Goal: Communication & Community: Answer question/provide support

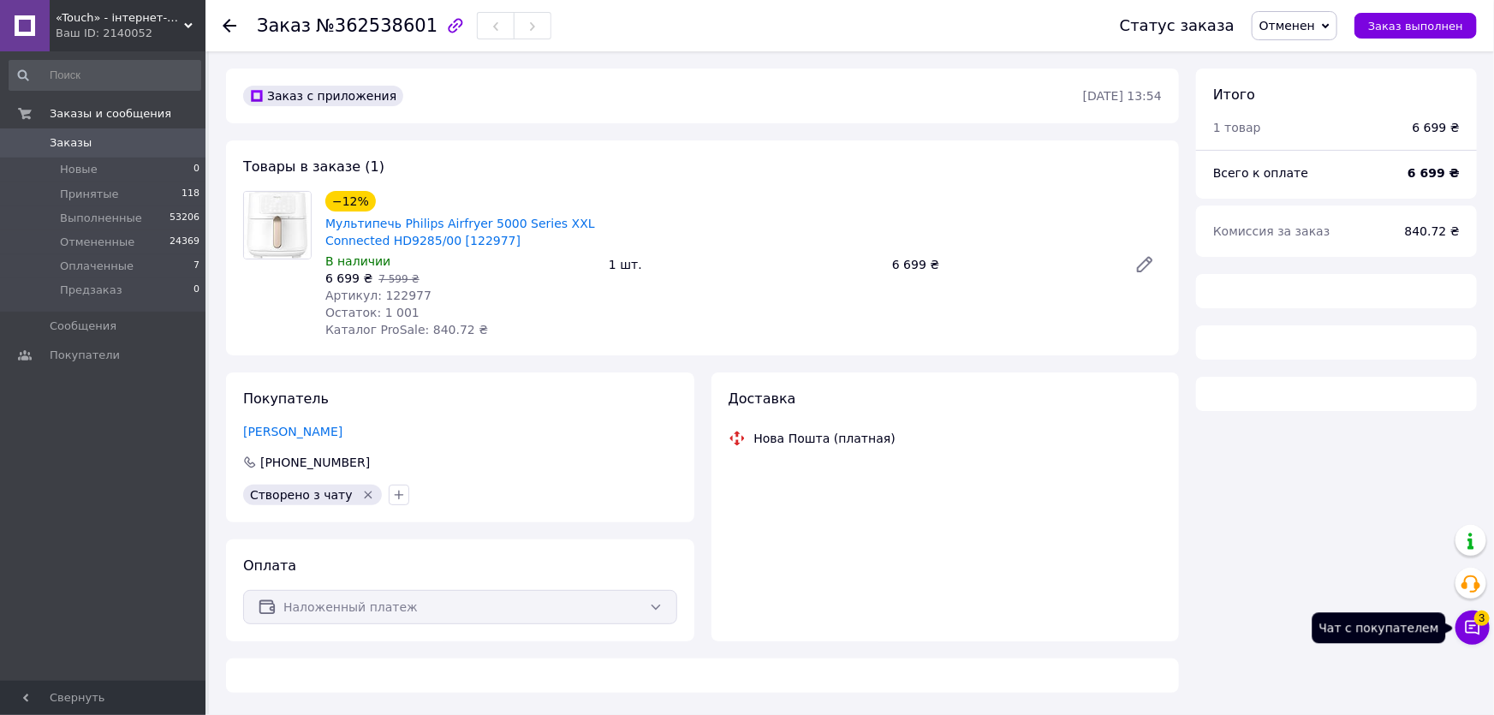
click at [1468, 622] on icon at bounding box center [1472, 627] width 17 height 17
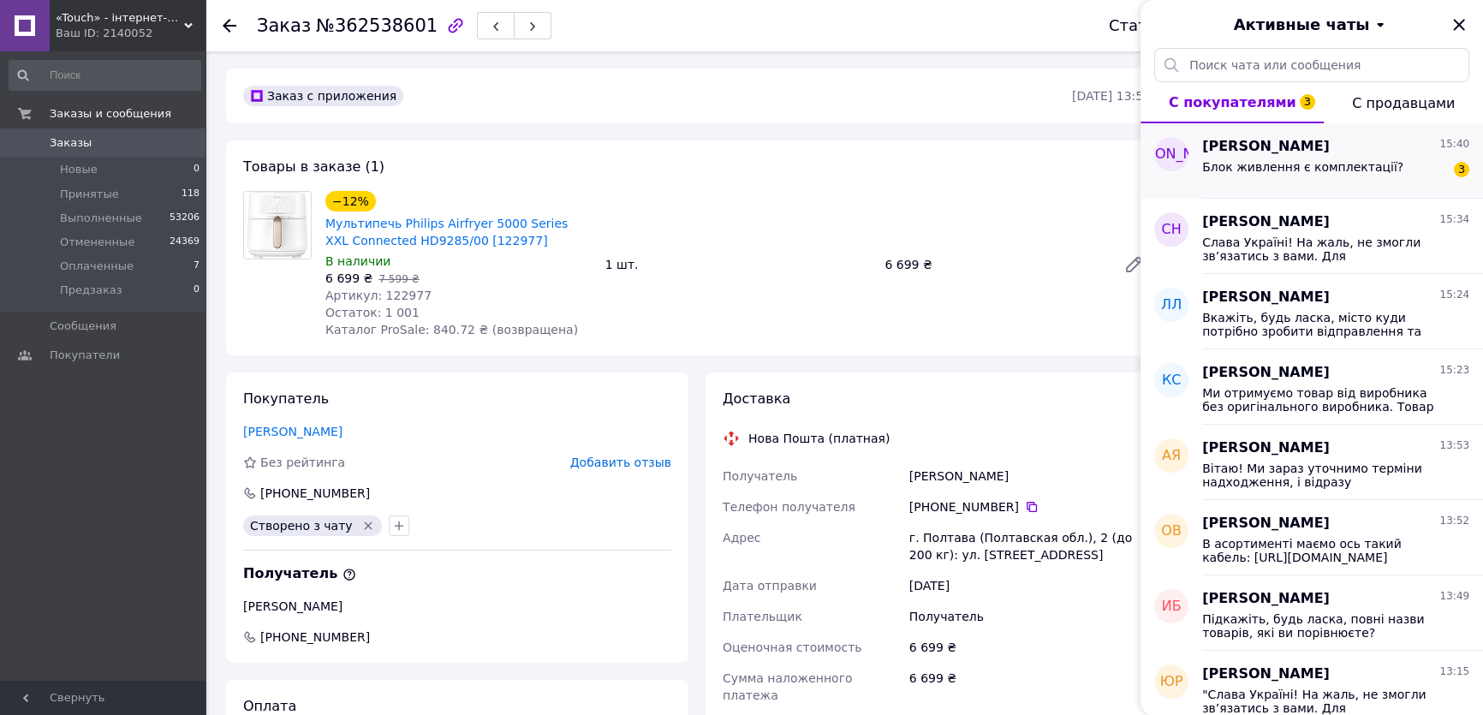
click at [1334, 164] on span "Блок живлення є комплектації?" at bounding box center [1302, 167] width 201 height 14
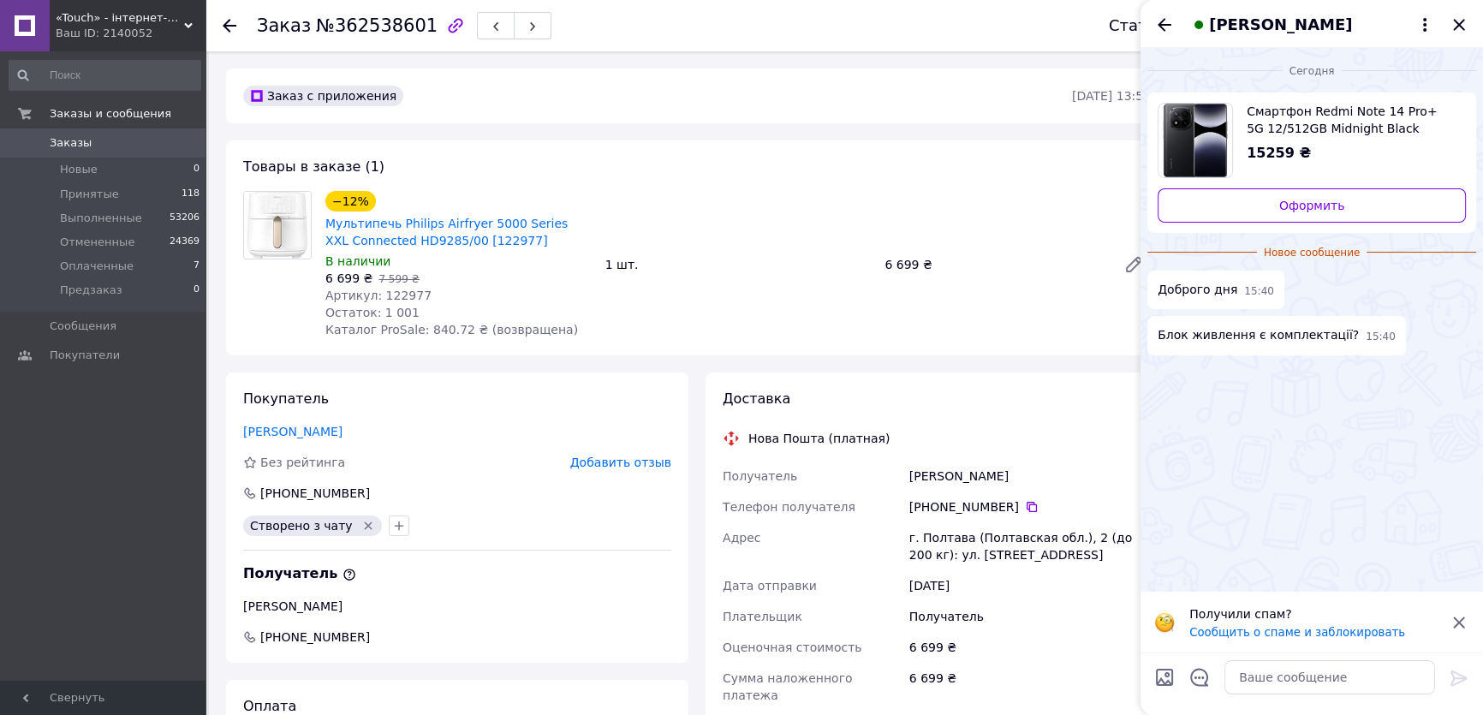
click at [1339, 118] on span "Смартфон Redmi Note 14 Pro+ 5G 12/512GB Midnight Black Global EU [126524]" at bounding box center [1349, 120] width 205 height 34
click at [1310, 676] on textarea at bounding box center [1329, 677] width 211 height 34
type textarea "D"
paste textarea "Комплектація Смартфон • кабель USB-A - USB-C • чохол • інструмент для виймання …"
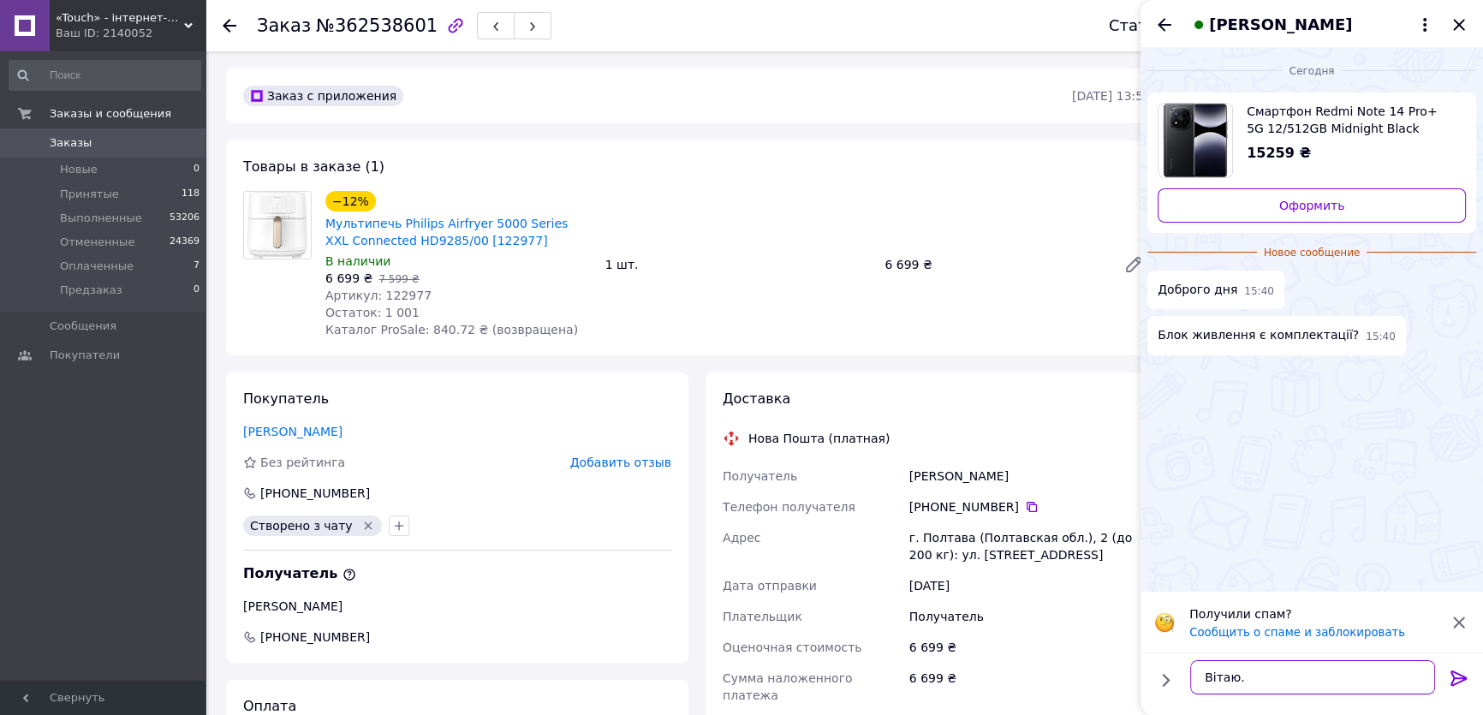
type textarea "Вітаю. Комплектація Смартфон • кабель USB-A - USB-C • чохол • інструмент для ви…"
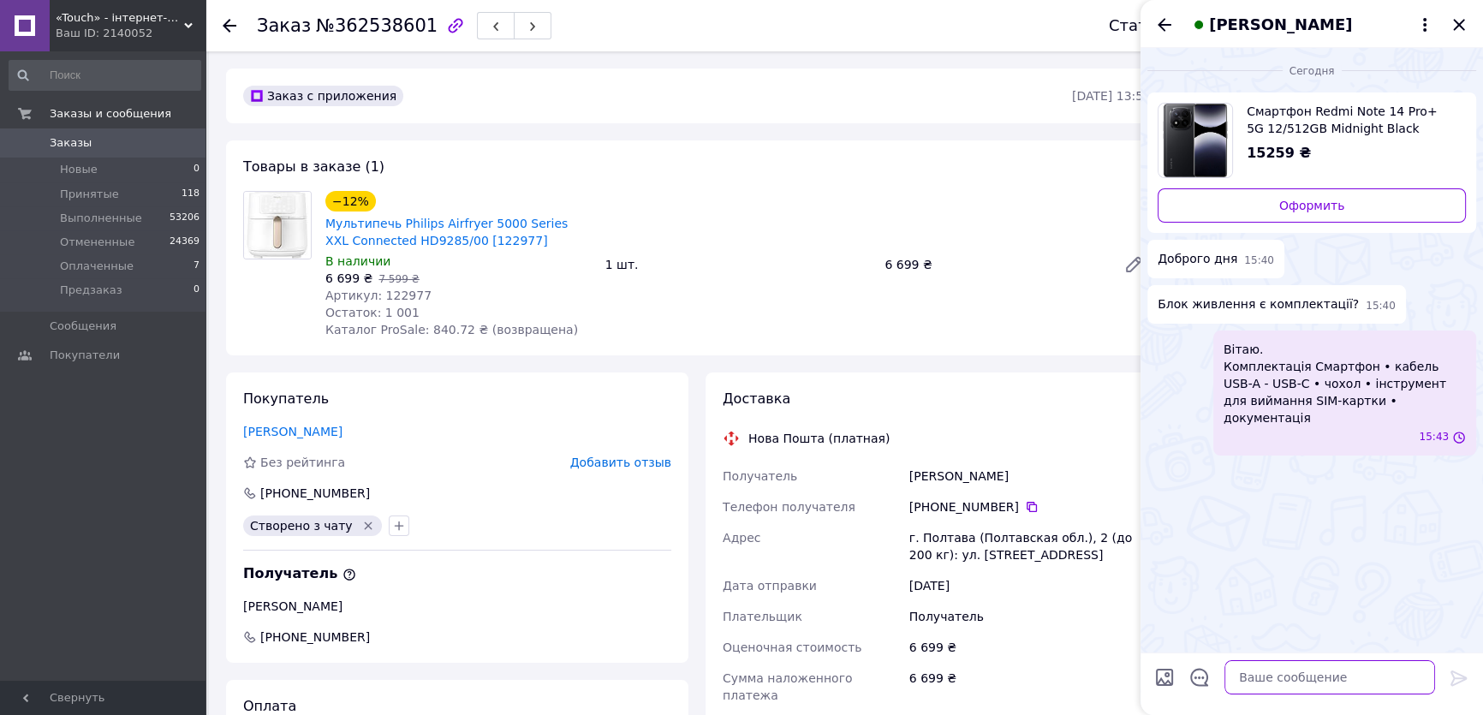
scroll to position [0, 0]
type textarea "Зробимо замовлення?"
click at [1158, 26] on icon "Назад" at bounding box center [1164, 25] width 21 height 21
